Goal: Check status: Check status

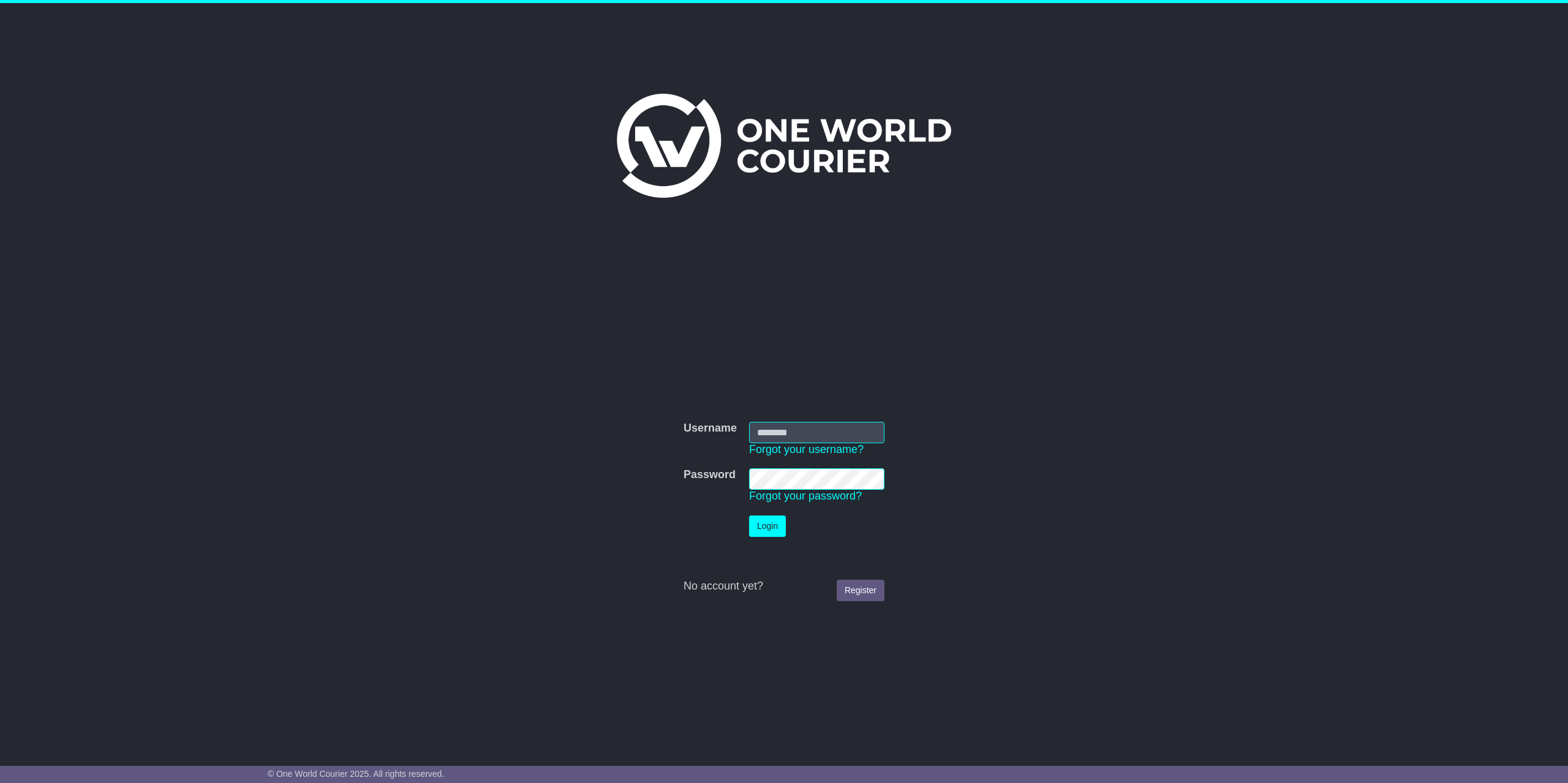
type input "**********"
click at [762, 518] on button "Login" at bounding box center [767, 526] width 37 height 21
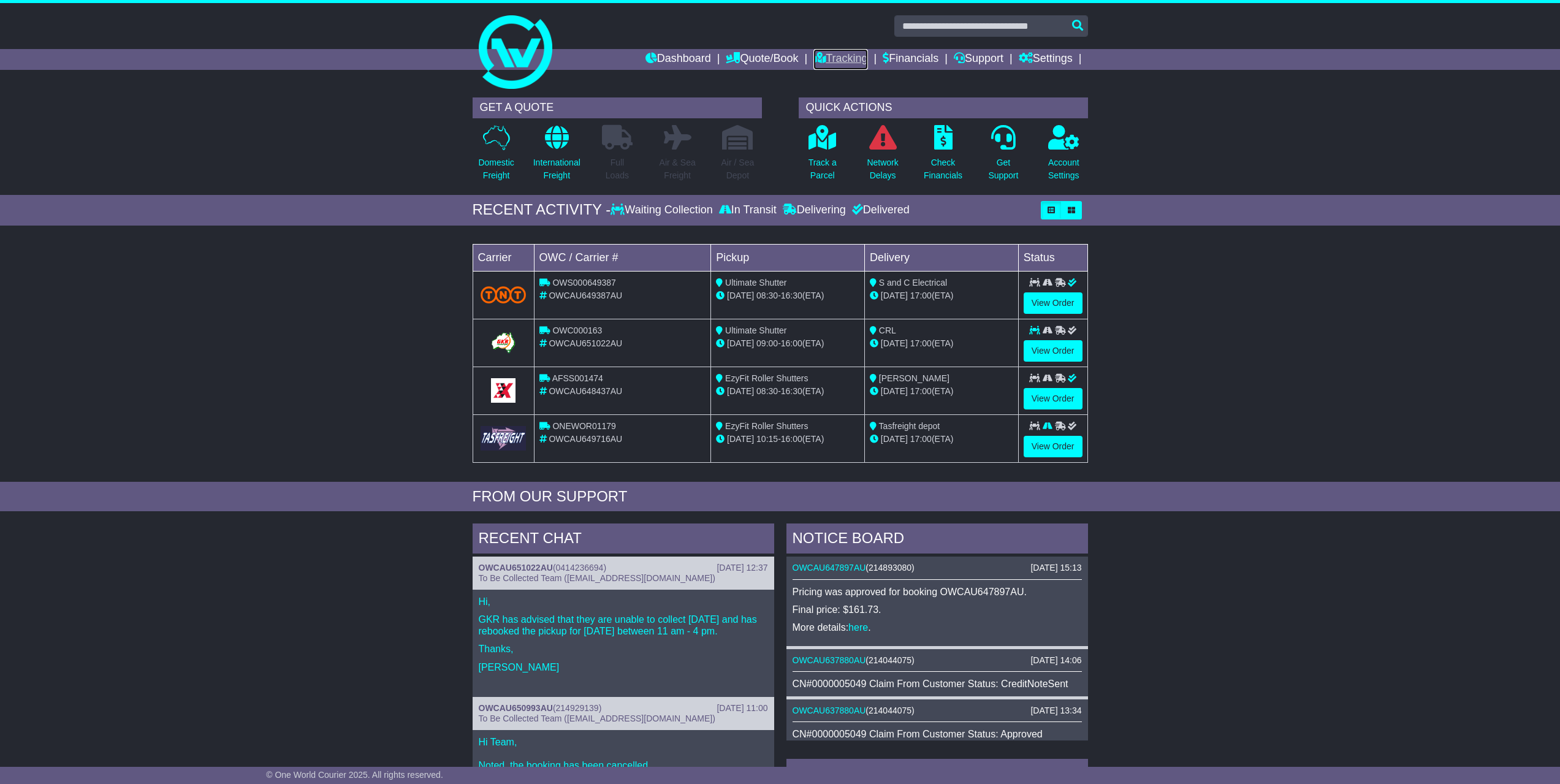
click at [839, 57] on link "Tracking" at bounding box center [840, 59] width 54 height 21
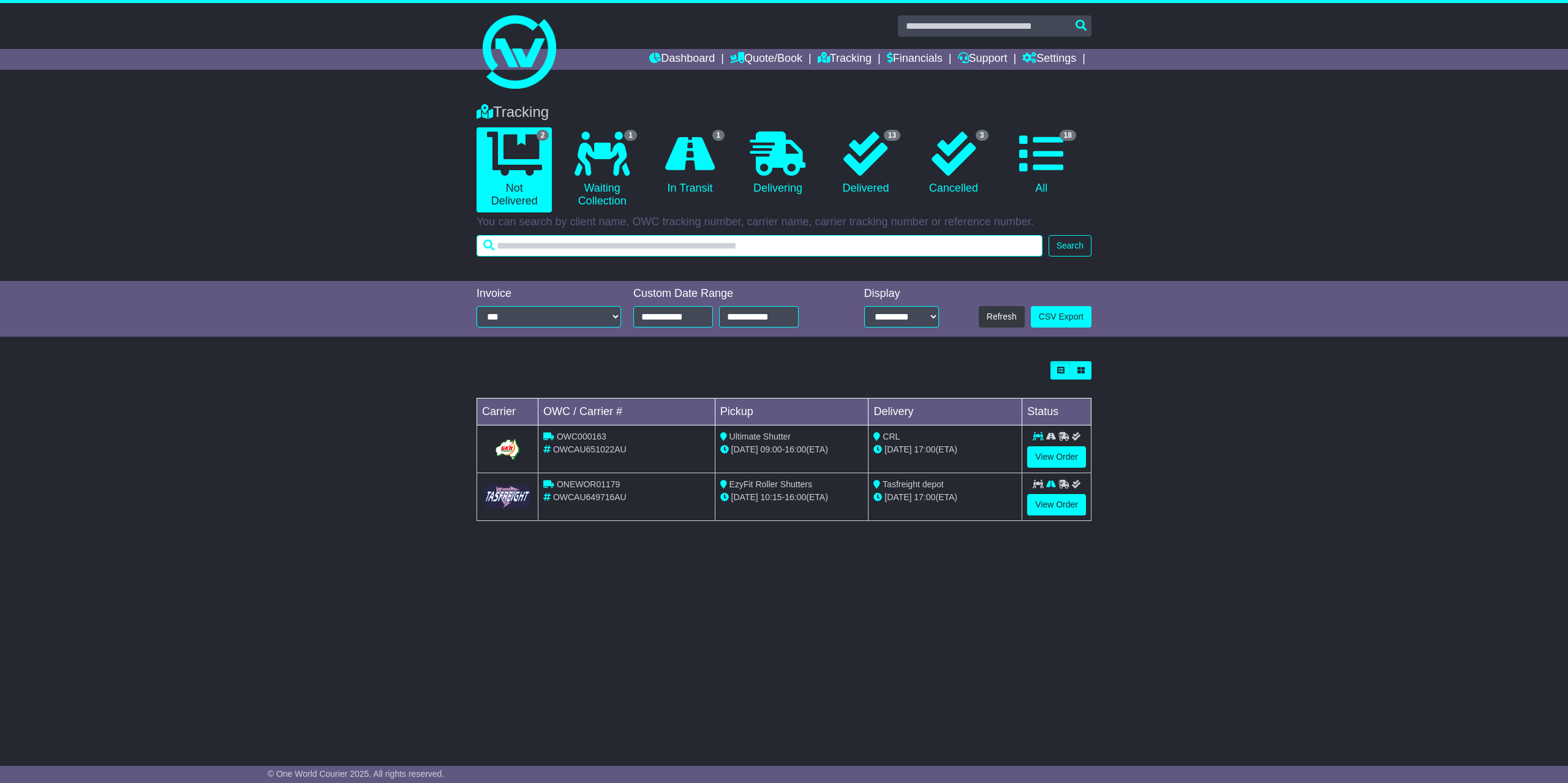
click at [562, 246] on input "text" at bounding box center [760, 245] width 566 height 21
paste input "**********"
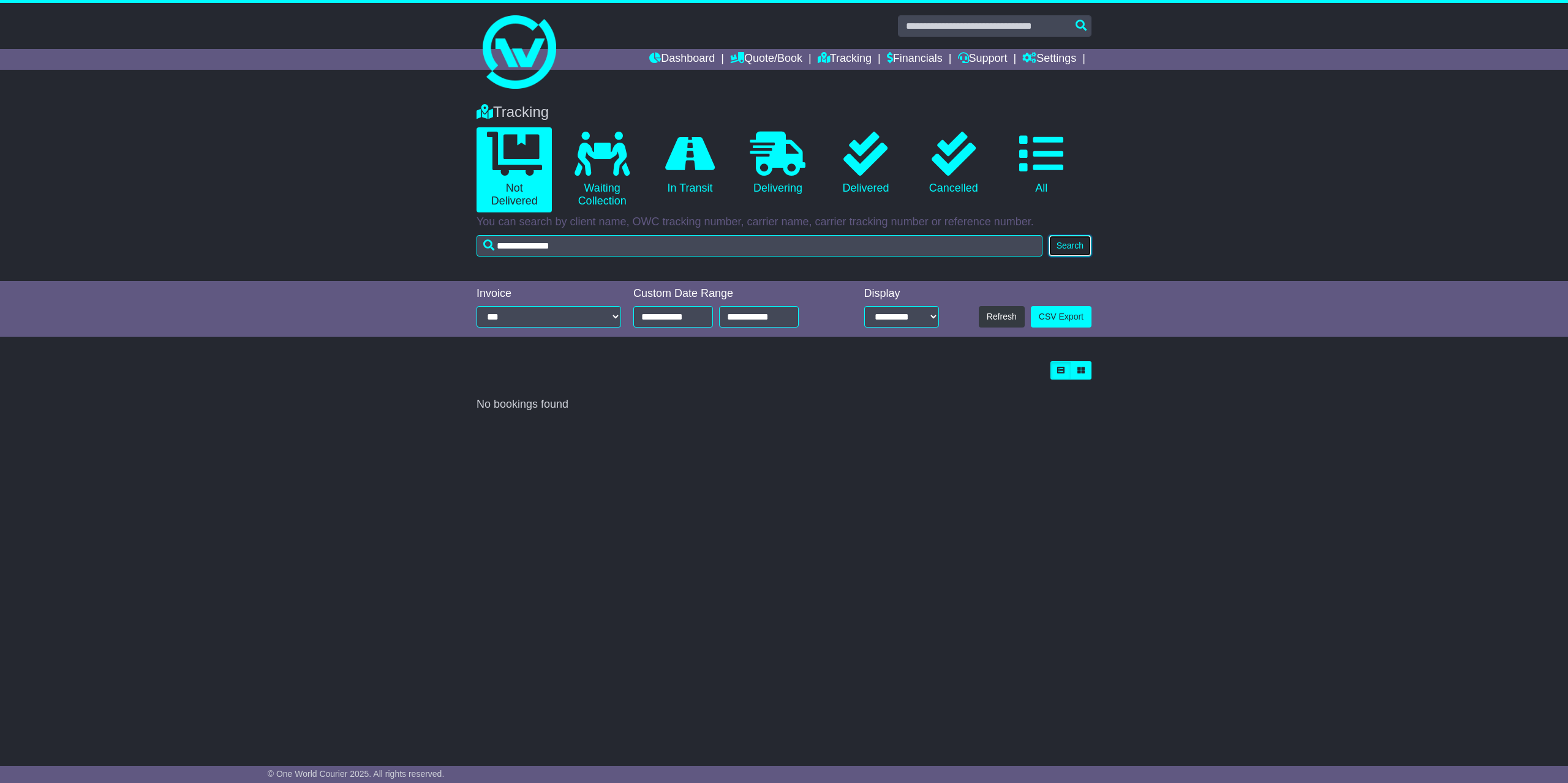
click at [1069, 253] on button "Search" at bounding box center [1070, 245] width 43 height 21
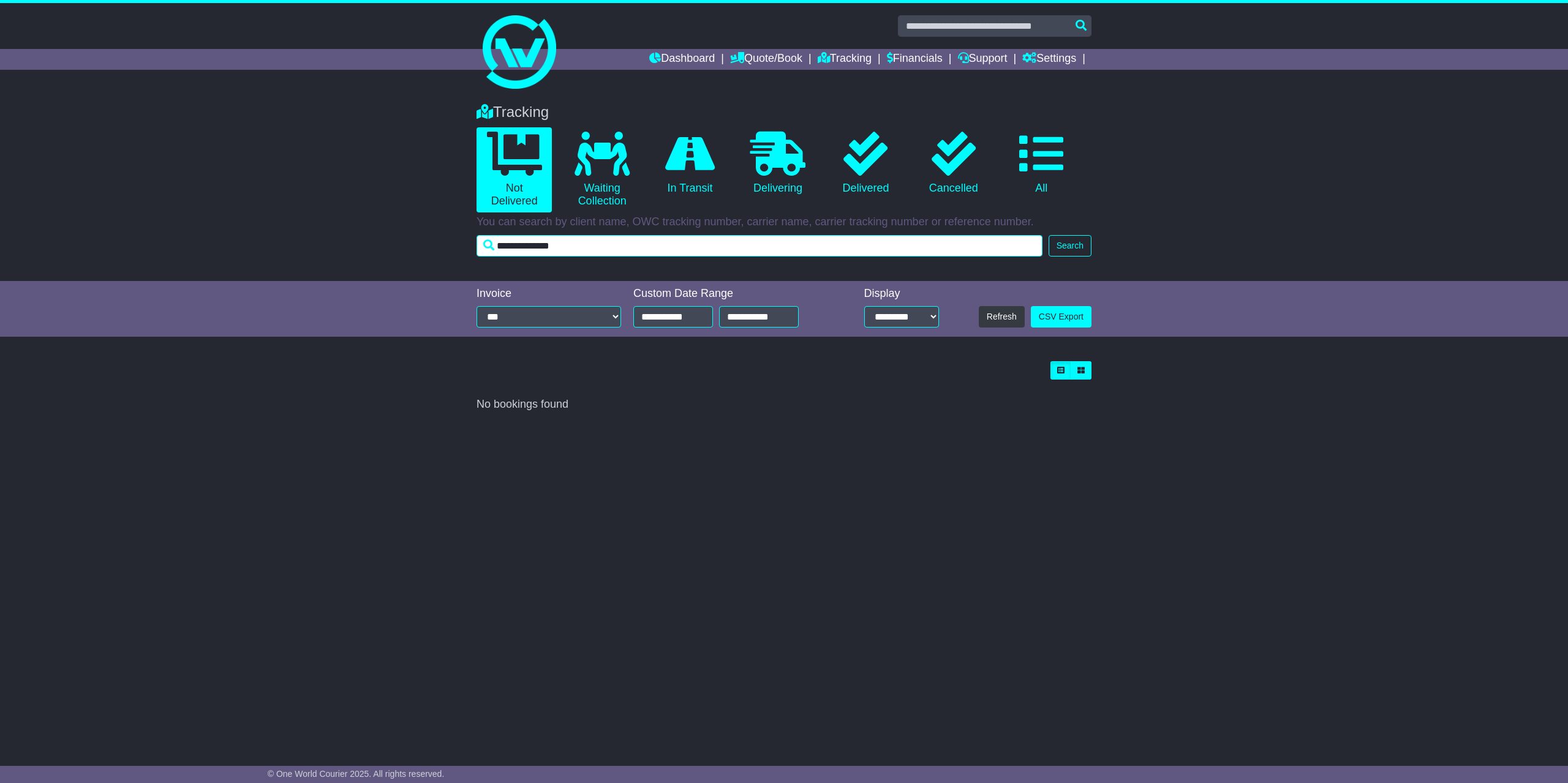
click at [589, 242] on input "**********" at bounding box center [760, 245] width 566 height 21
type input "**********"
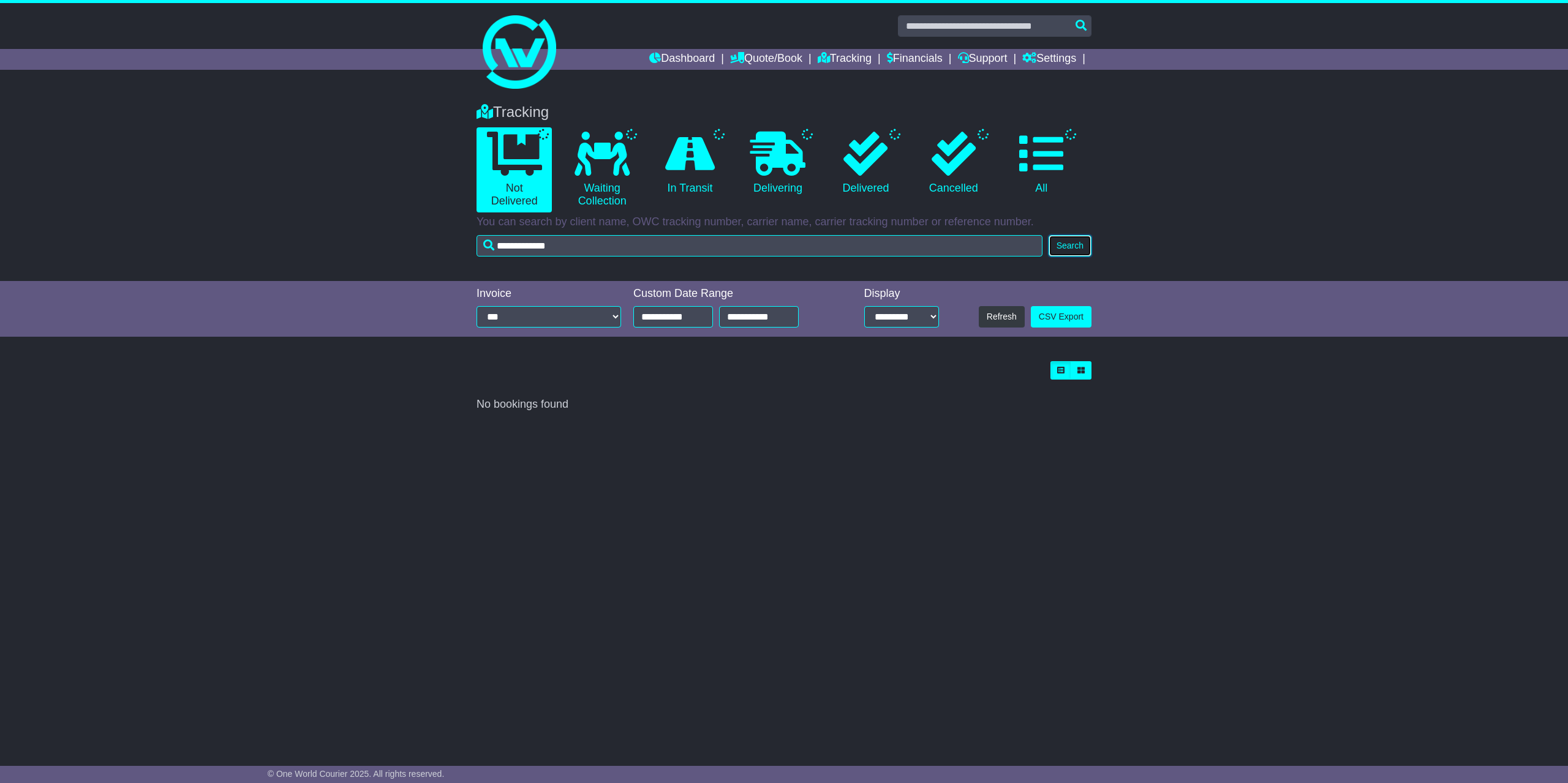
click at [1068, 247] on button "Search" at bounding box center [1070, 245] width 43 height 21
click at [866, 65] on li "Tracking" at bounding box center [852, 59] width 69 height 21
click at [856, 56] on link "Tracking" at bounding box center [844, 59] width 54 height 21
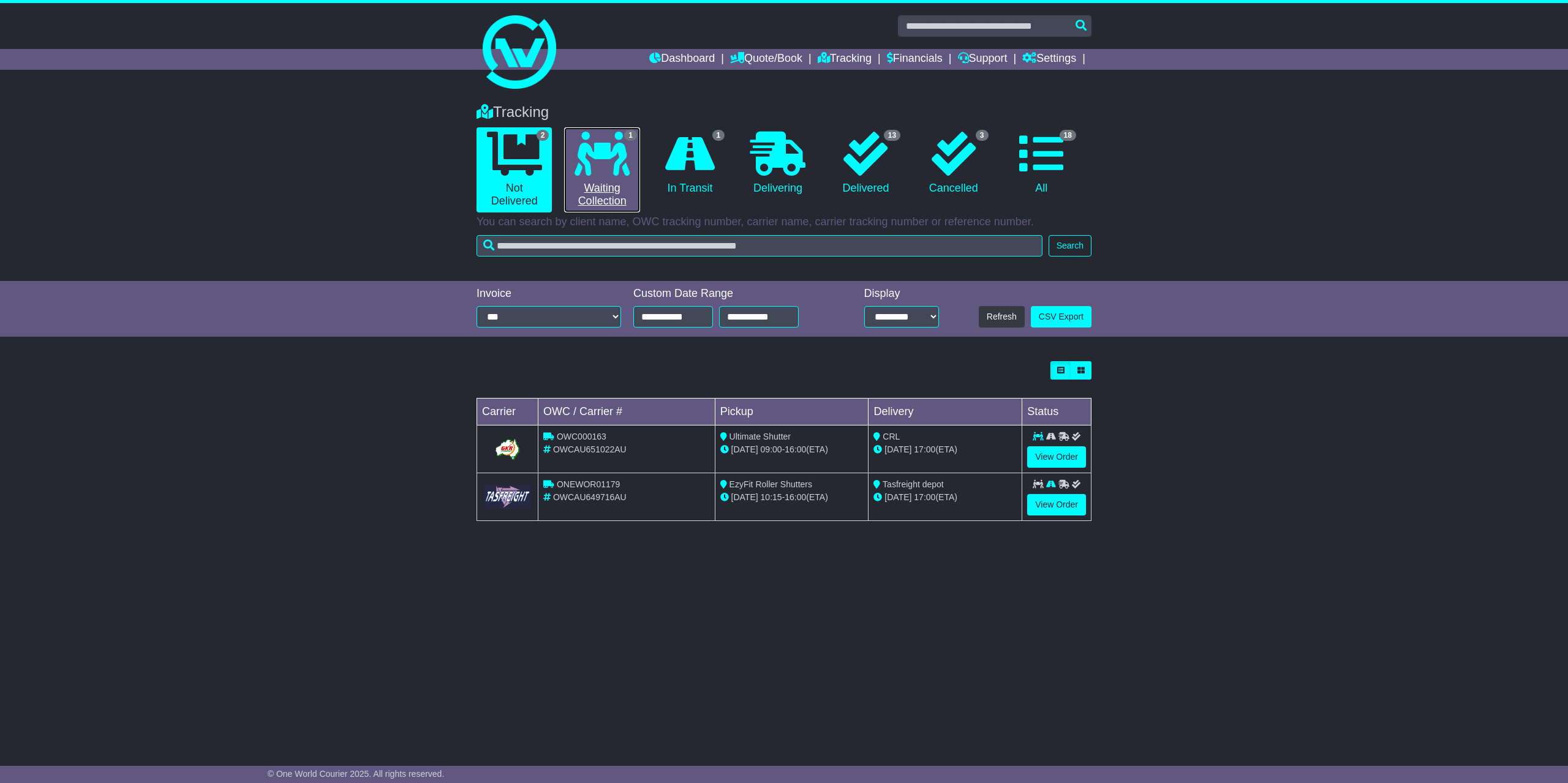
click at [593, 163] on icon at bounding box center [602, 153] width 55 height 44
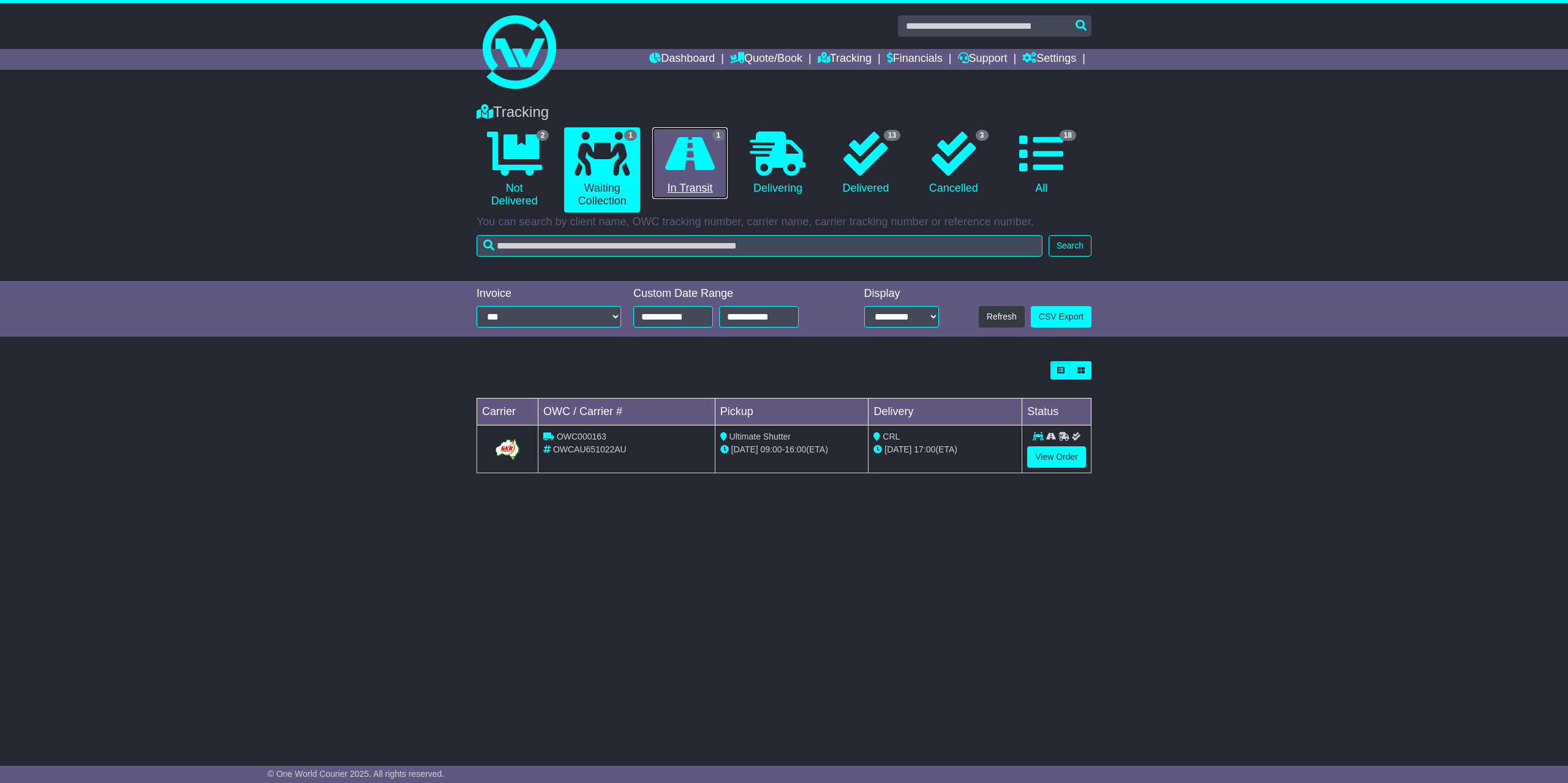
click at [707, 182] on link "1 In Transit" at bounding box center [690, 163] width 75 height 72
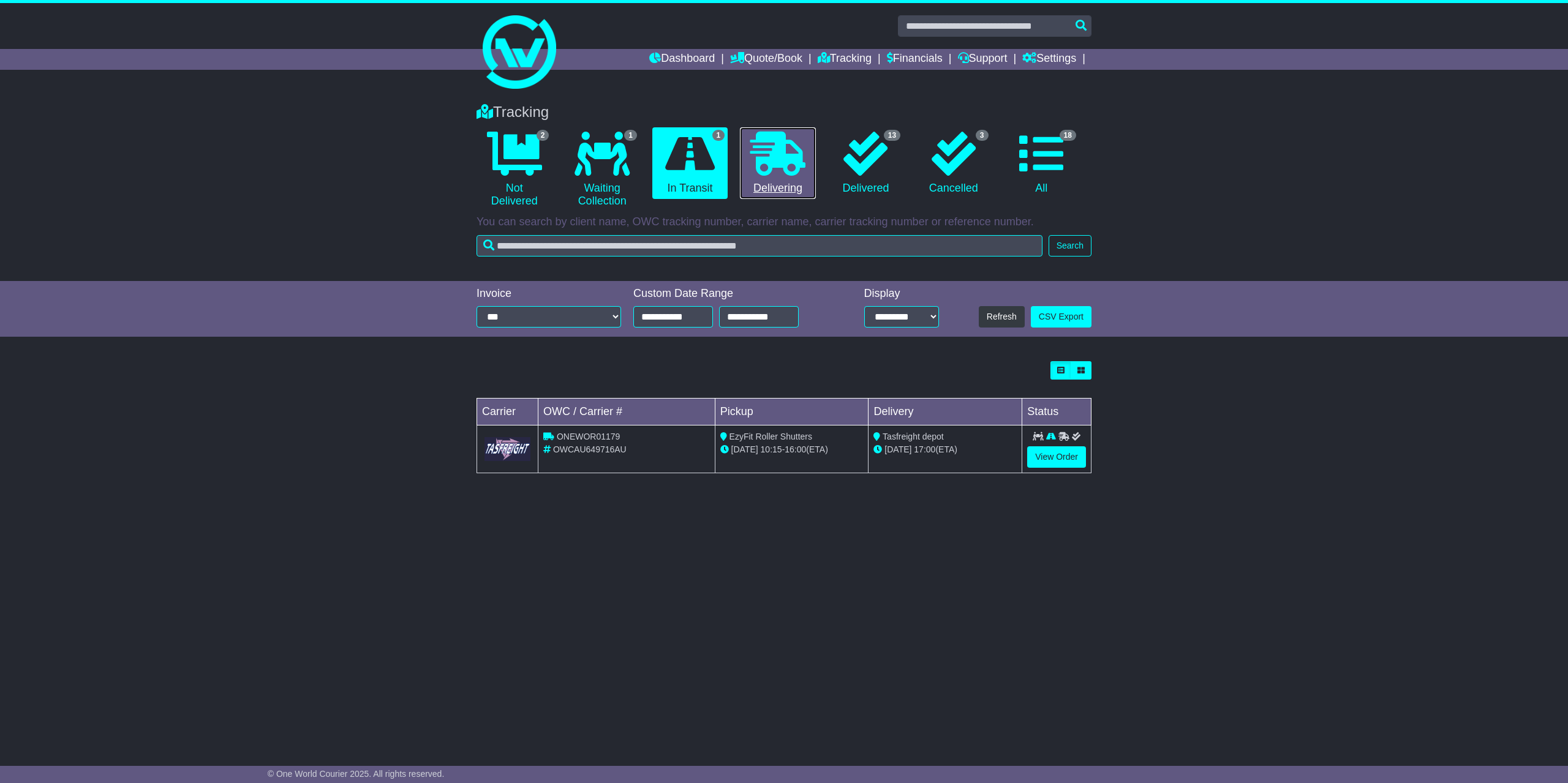
click at [768, 175] on icon at bounding box center [778, 153] width 55 height 44
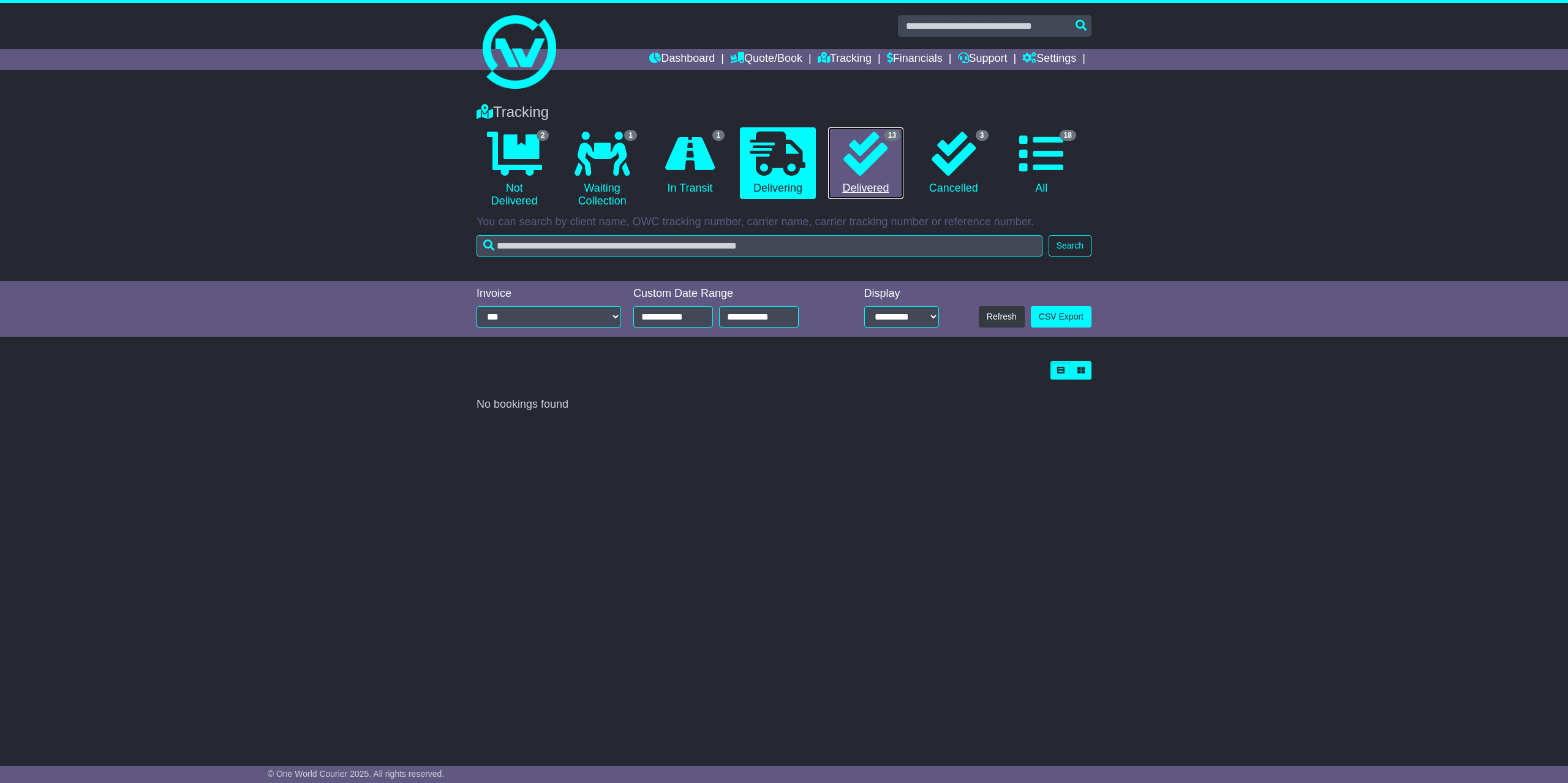
click at [842, 174] on link "13 Delivered" at bounding box center [866, 163] width 75 height 72
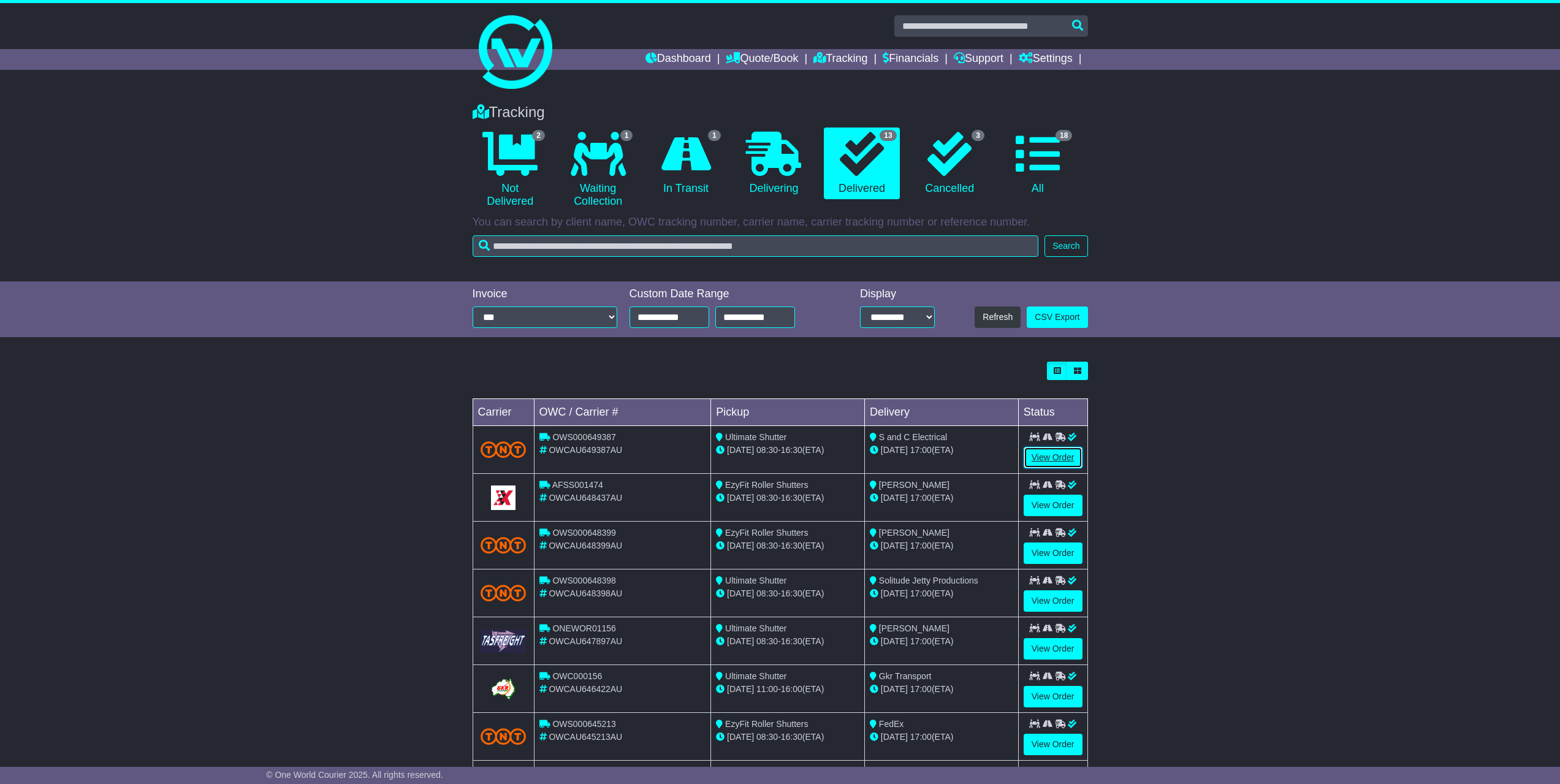
click at [1049, 460] on link "View Order" at bounding box center [1053, 457] width 59 height 21
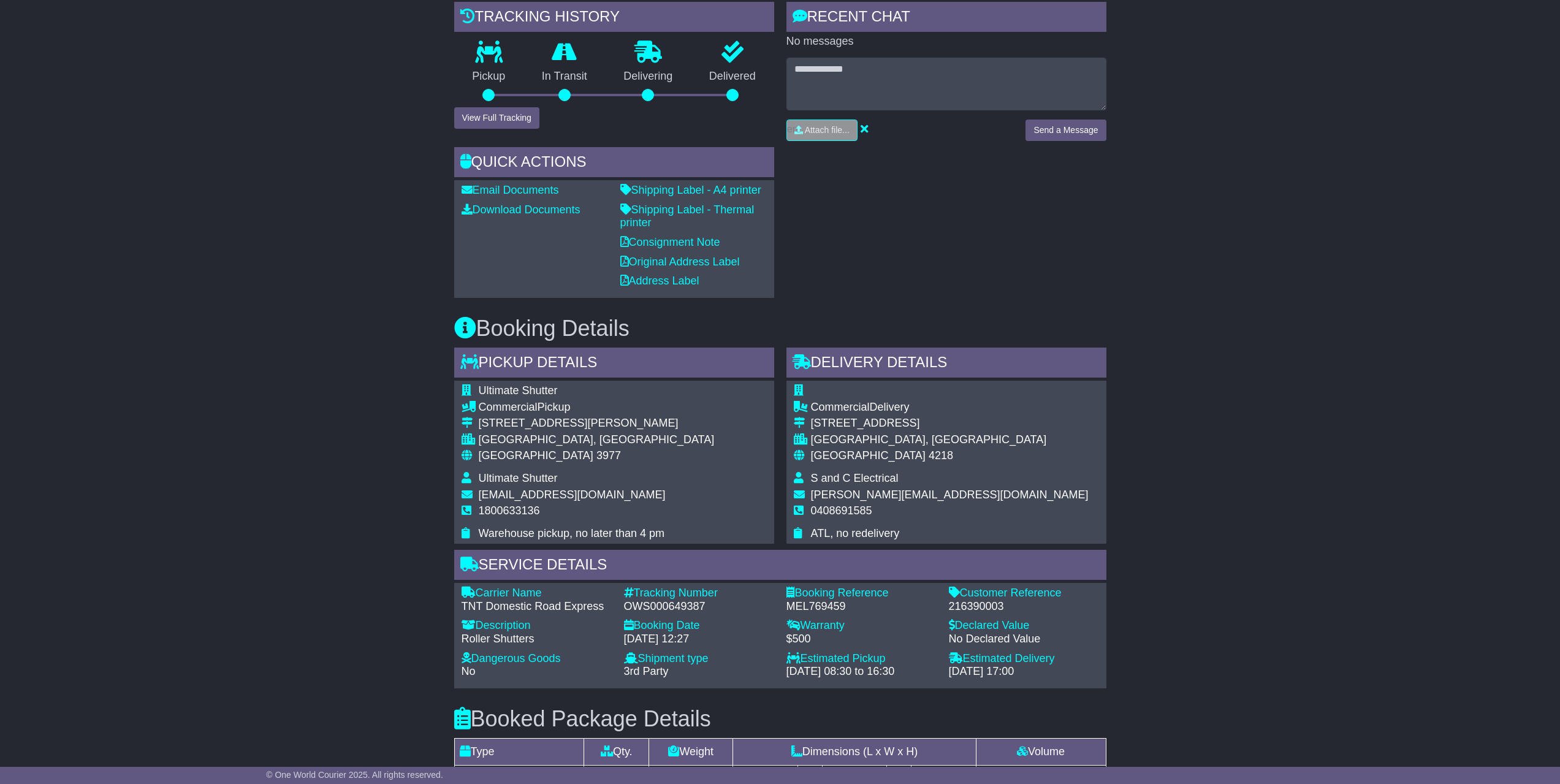
scroll to position [306, 0]
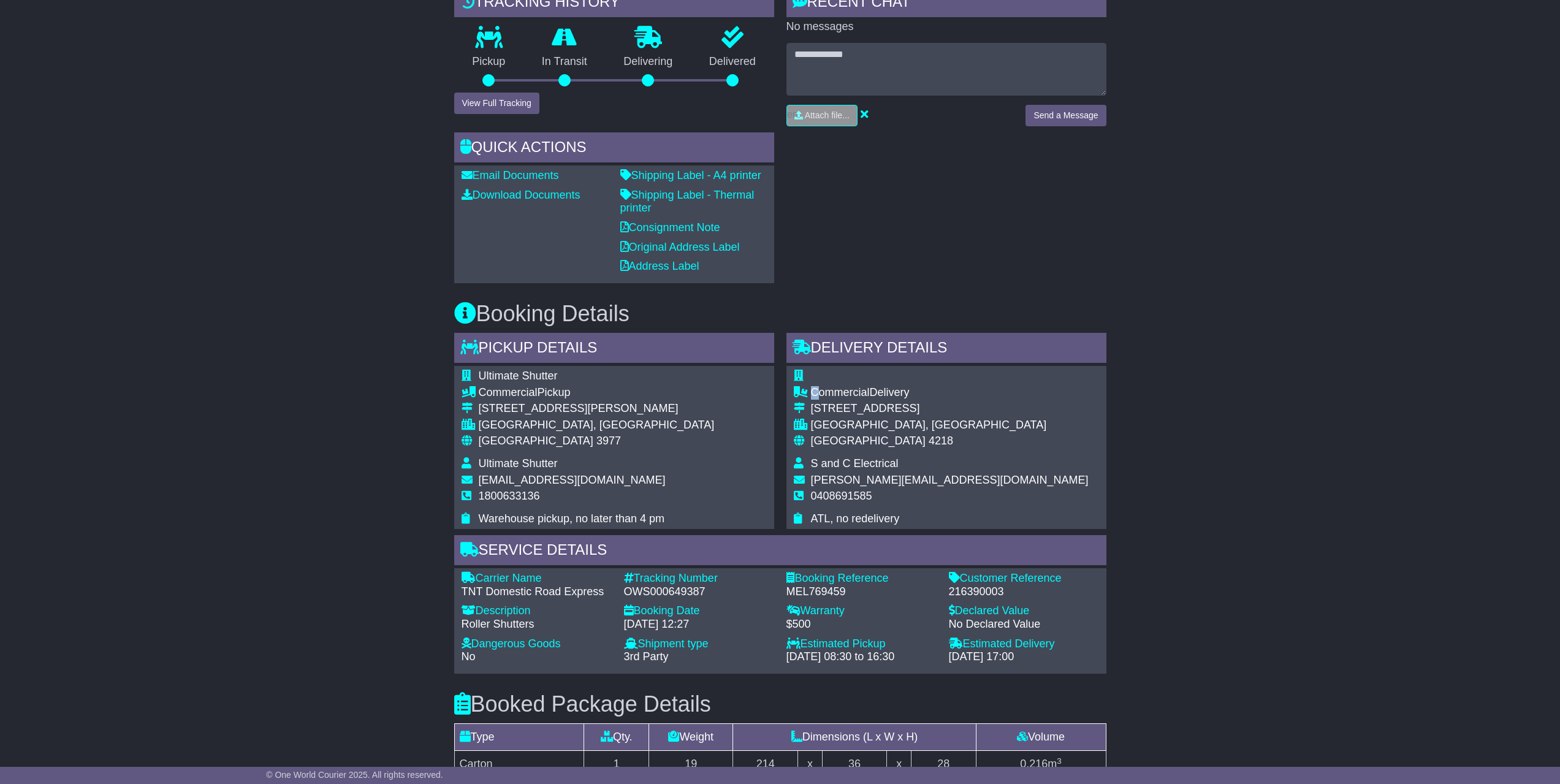
drag, startPoint x: 821, startPoint y: 390, endPoint x: 943, endPoint y: 432, distance: 129.0
click at [943, 432] on div "Commercial Delivery [STREET_ADDRESS] [GEOGRAPHIC_DATA], [GEOGRAPHIC_DATA] Austr…" at bounding box center [946, 447] width 320 height 163
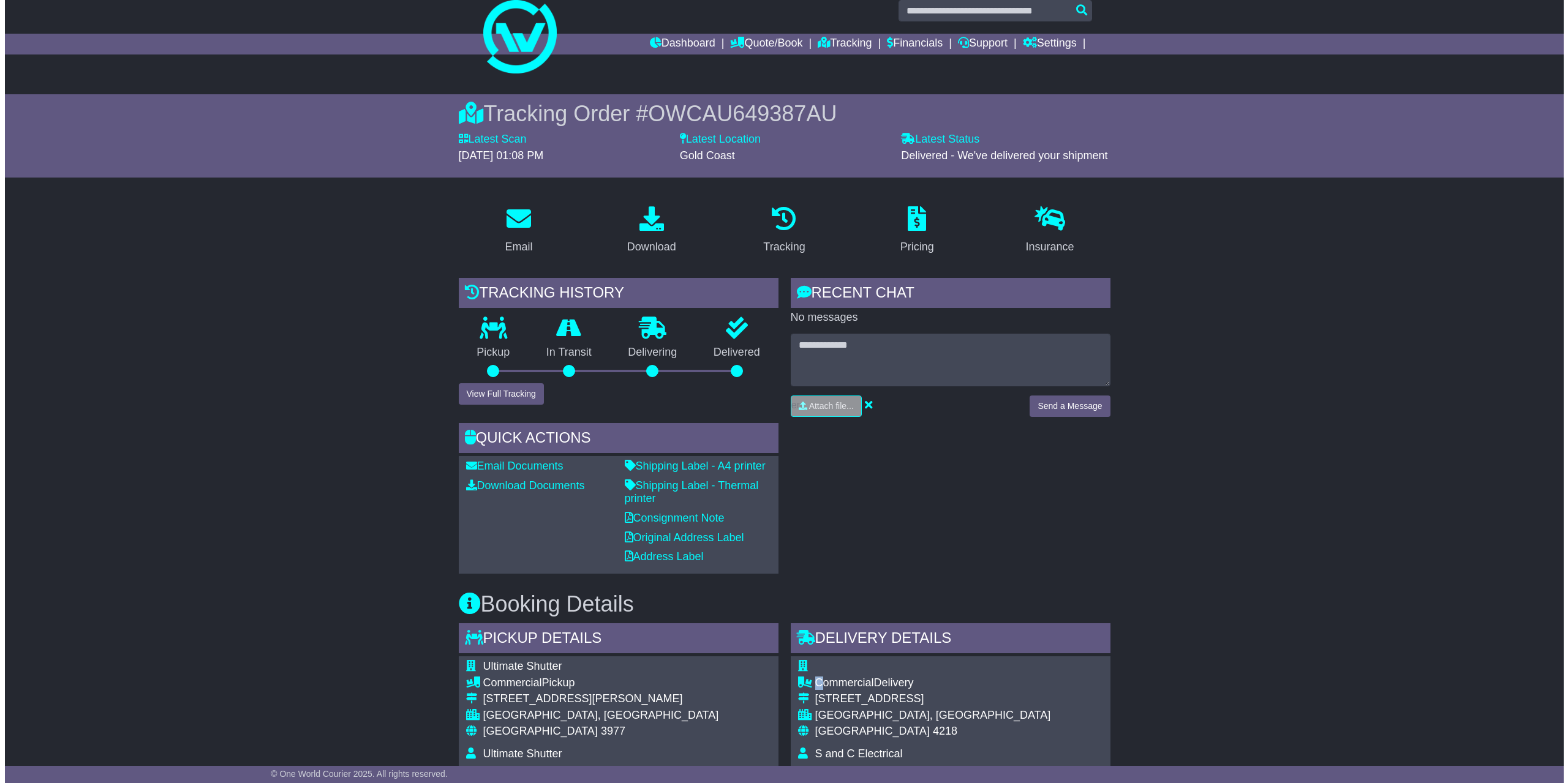
scroll to position [0, 0]
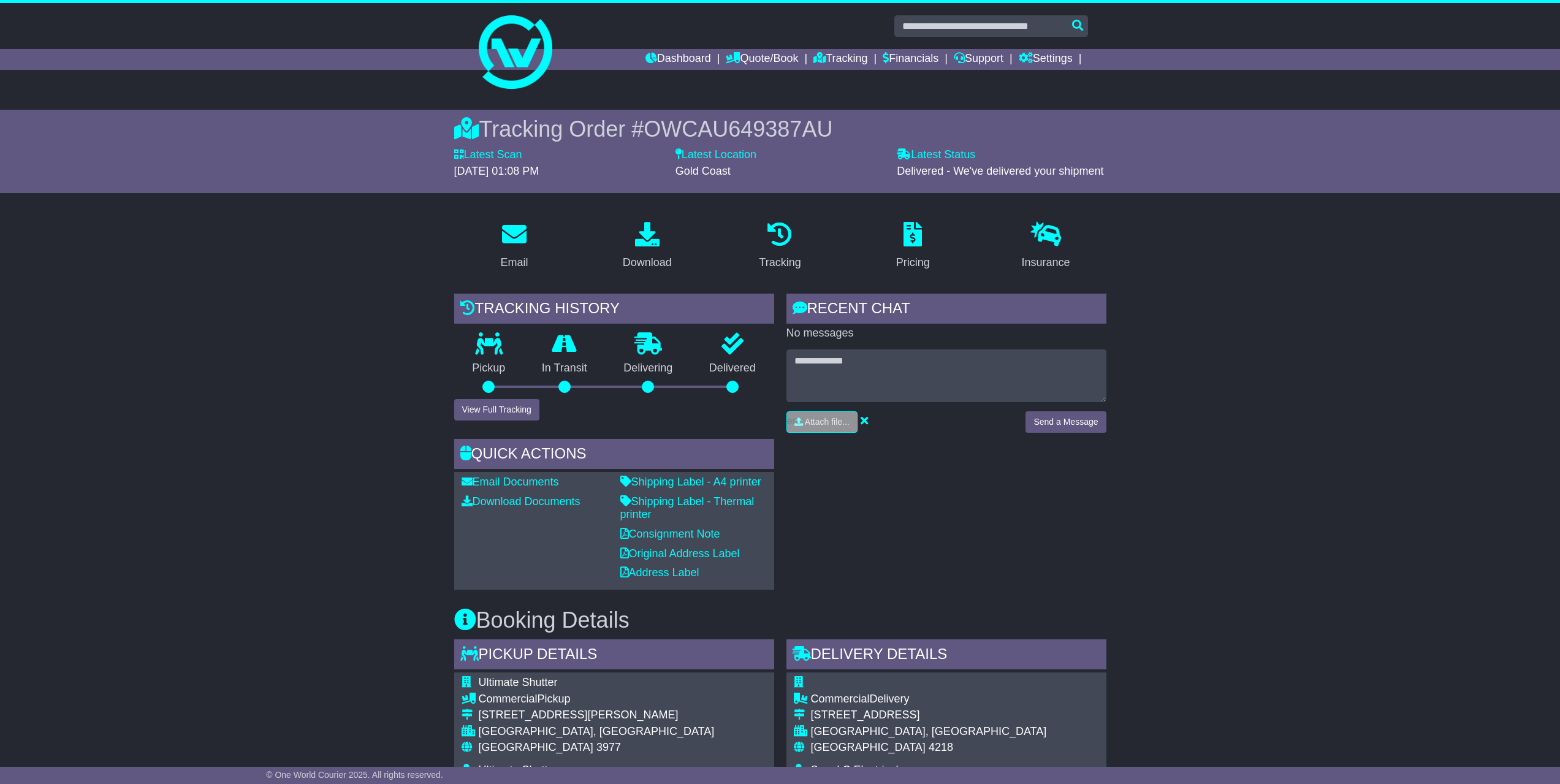
click at [797, 128] on span "OWCAU649387AU" at bounding box center [738, 129] width 189 height 25
copy span "OWCAU649387AU"
click at [502, 405] on button "View Full Tracking" at bounding box center [497, 410] width 85 height 21
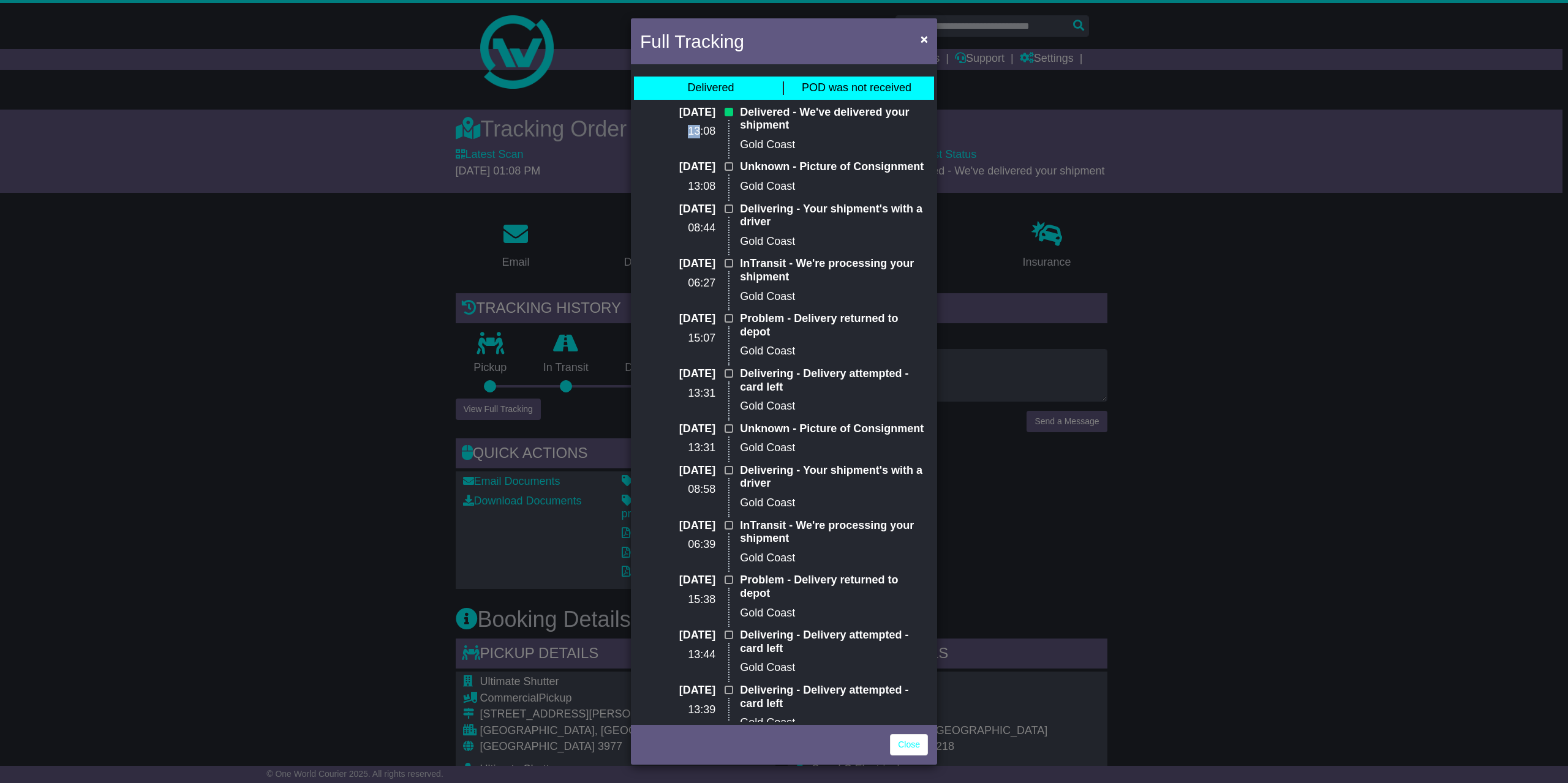
drag, startPoint x: 682, startPoint y: 131, endPoint x: 696, endPoint y: 134, distance: 14.3
click at [696, 134] on p "13:08" at bounding box center [677, 131] width 75 height 14
click at [386, 268] on div "Full Tracking × Delivered POD was not received [DATE] 13:08 Delivered - We've d…" at bounding box center [784, 391] width 1568 height 783
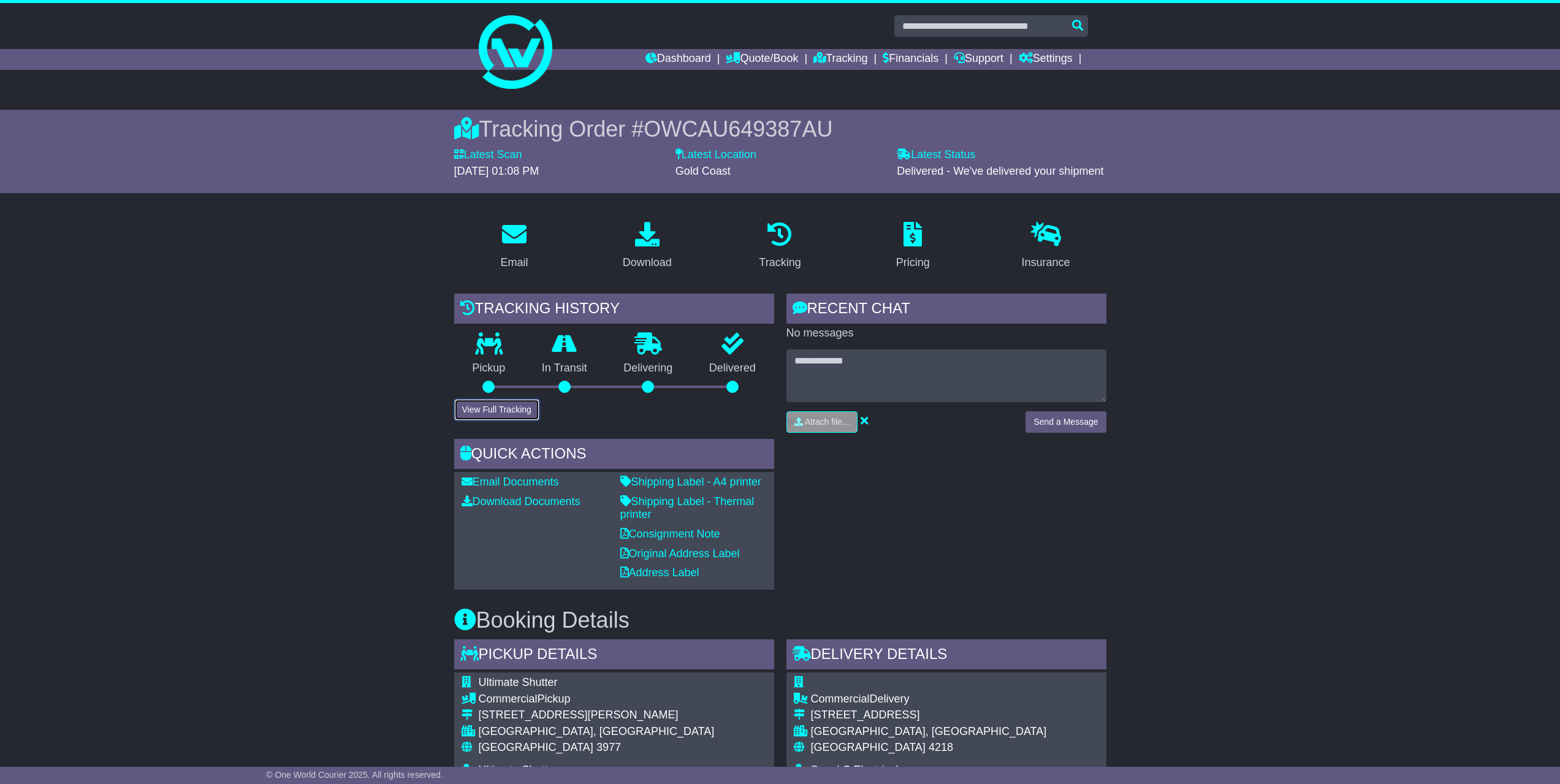
click at [481, 409] on button "View Full Tracking" at bounding box center [497, 410] width 85 height 21
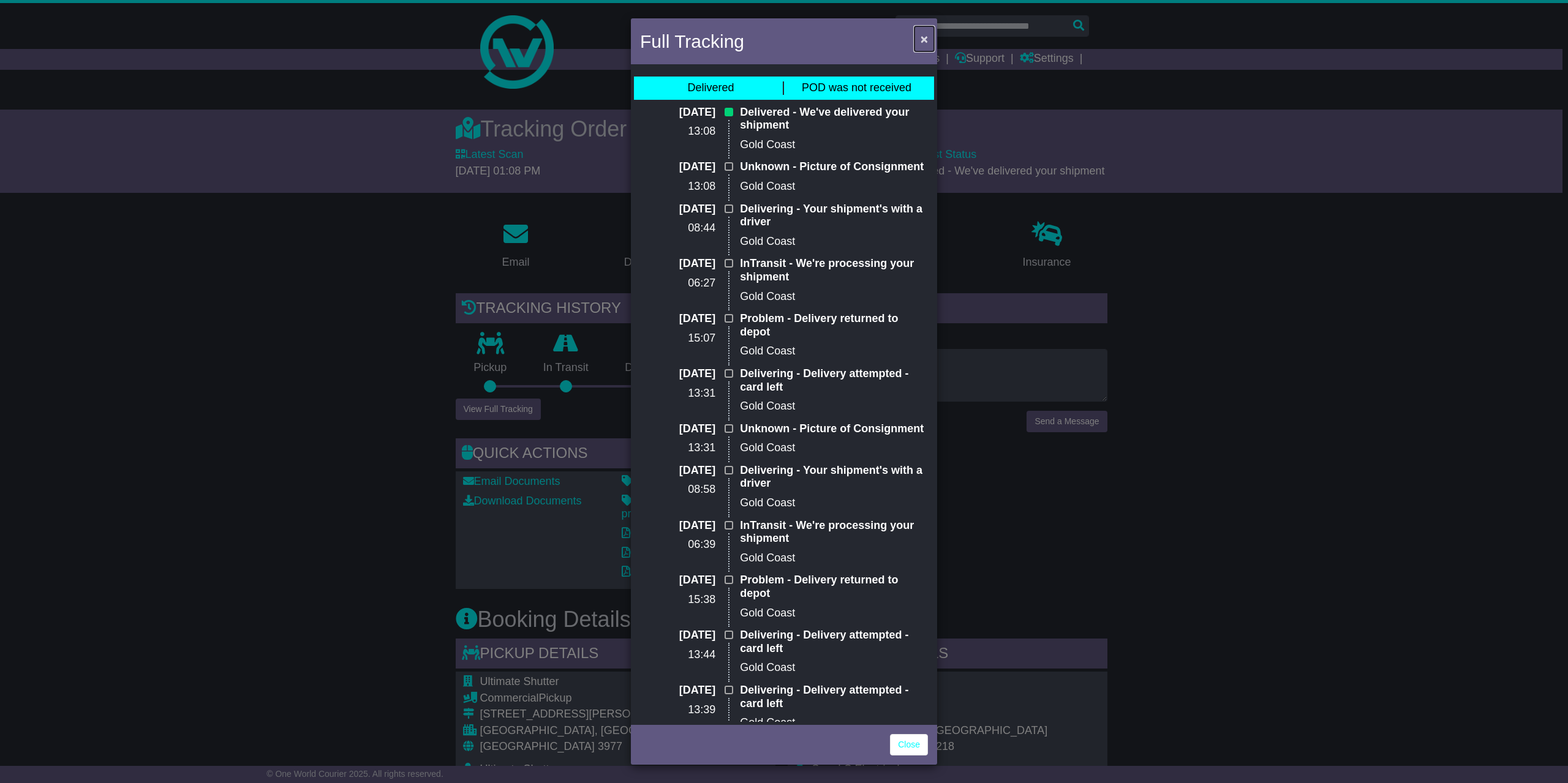
click at [925, 36] on span "×" at bounding box center [924, 39] width 7 height 14
